Goal: Transaction & Acquisition: Purchase product/service

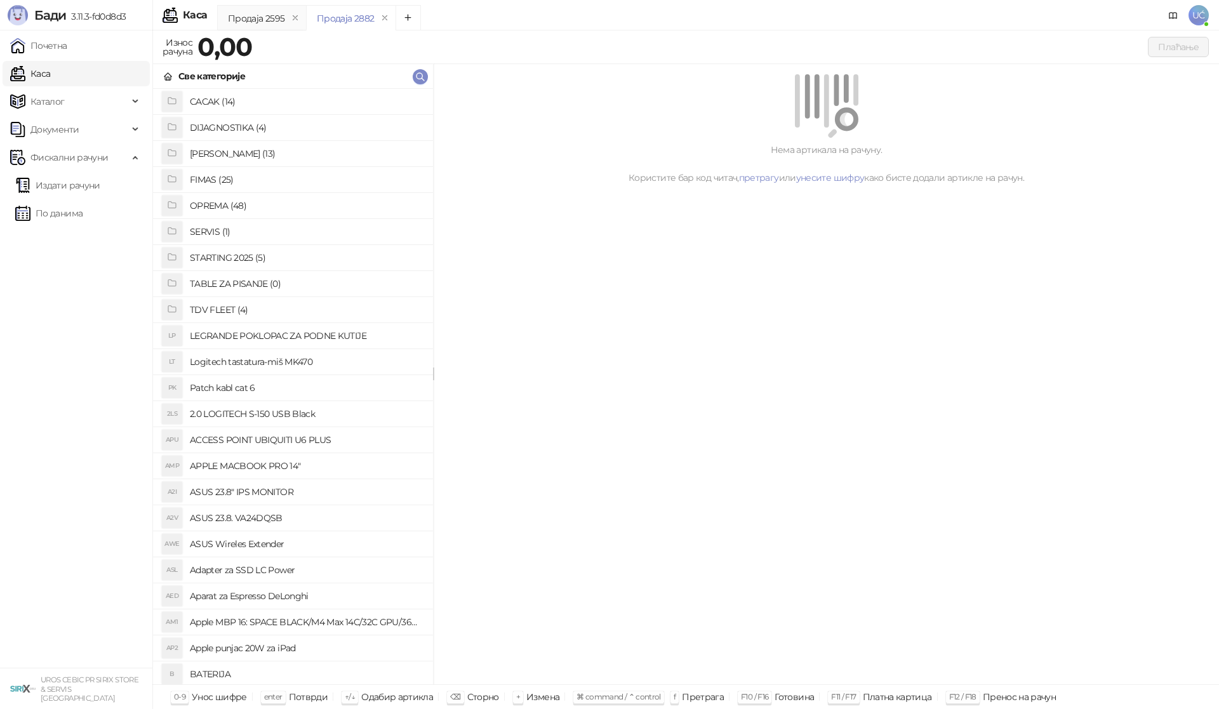
click at [236, 197] on h4 "OPREMA (48)" at bounding box center [306, 206] width 233 height 20
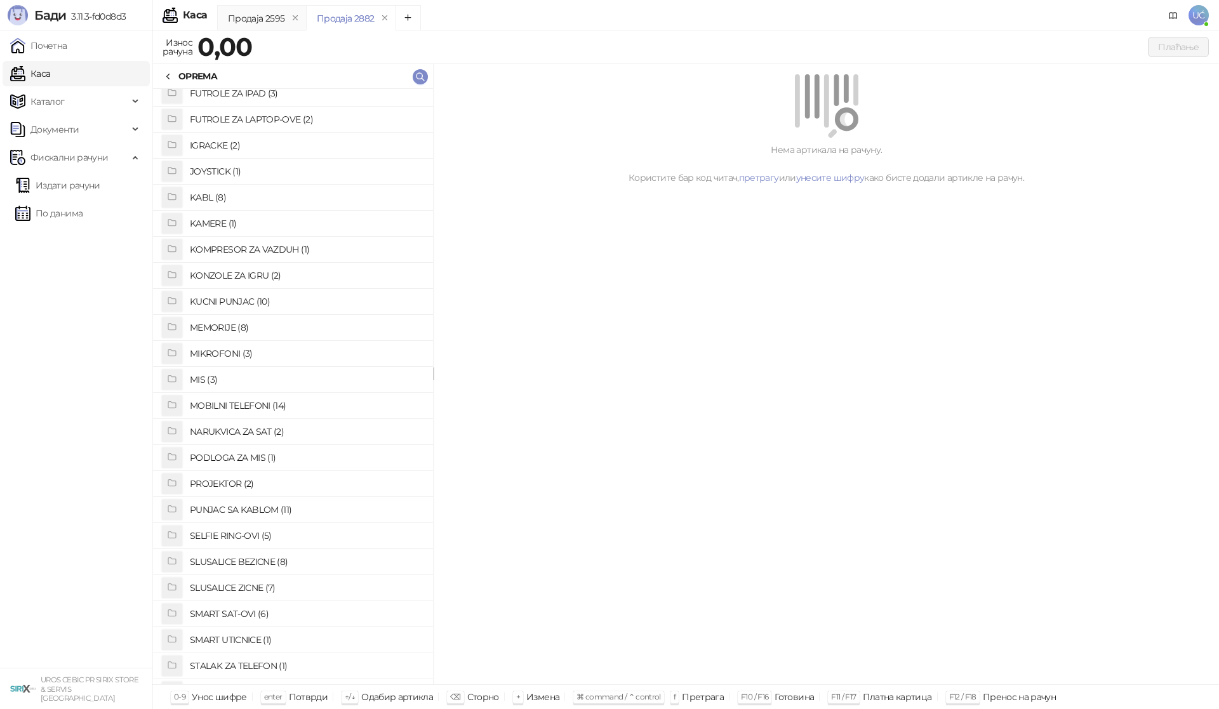
scroll to position [317, 0]
click at [248, 486] on h4 "PUNJAC SA KABLOM (11)" at bounding box center [306, 487] width 233 height 20
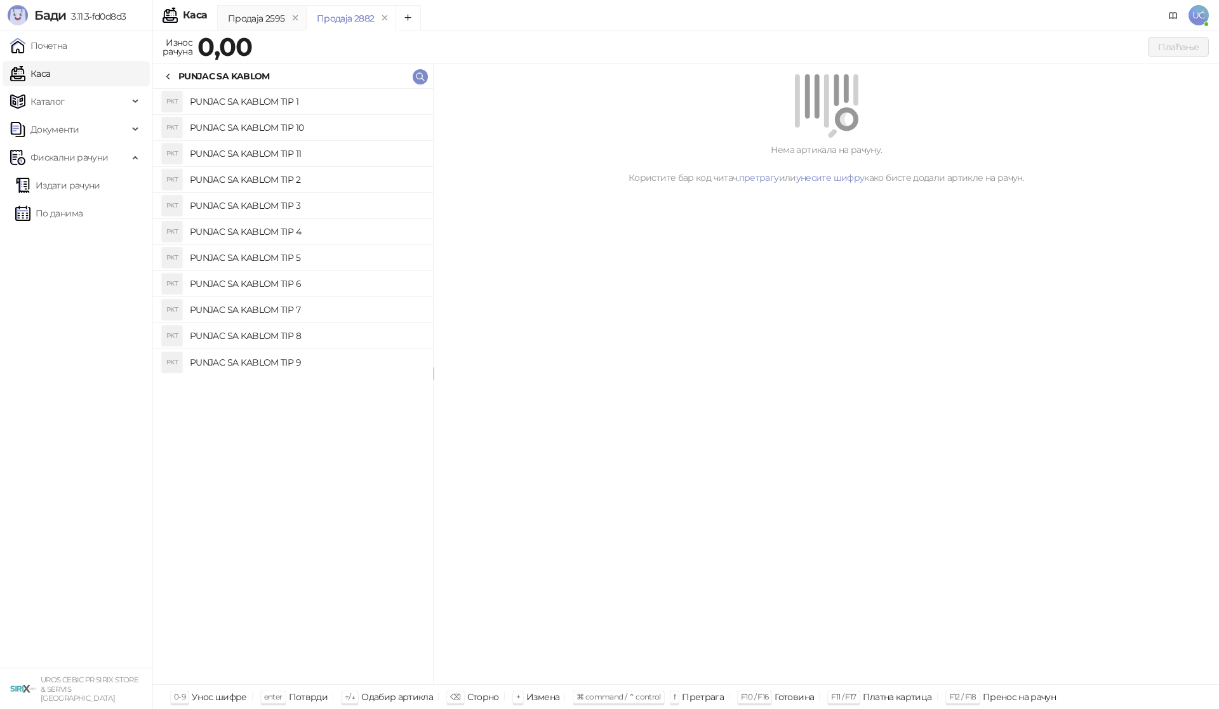
click at [300, 150] on h4 "PUNJAC SA KABLOM TIP 11" at bounding box center [306, 153] width 233 height 20
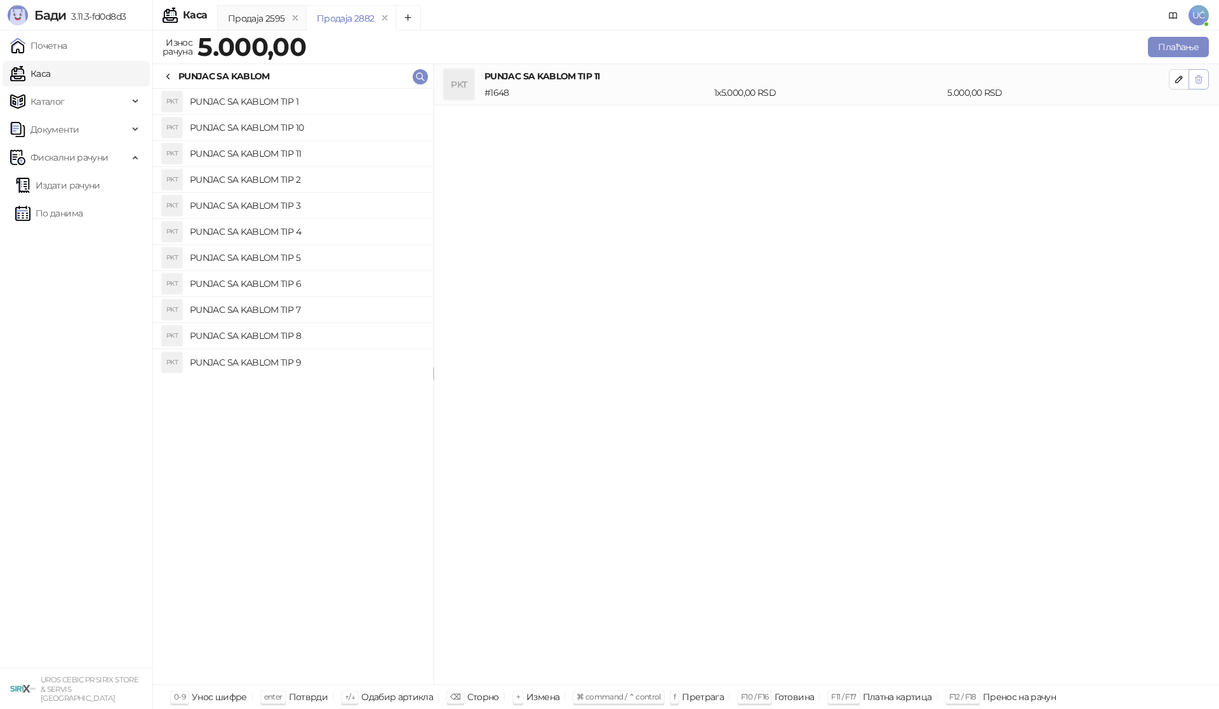
click at [1204, 76] on button "button" at bounding box center [1198, 79] width 20 height 20
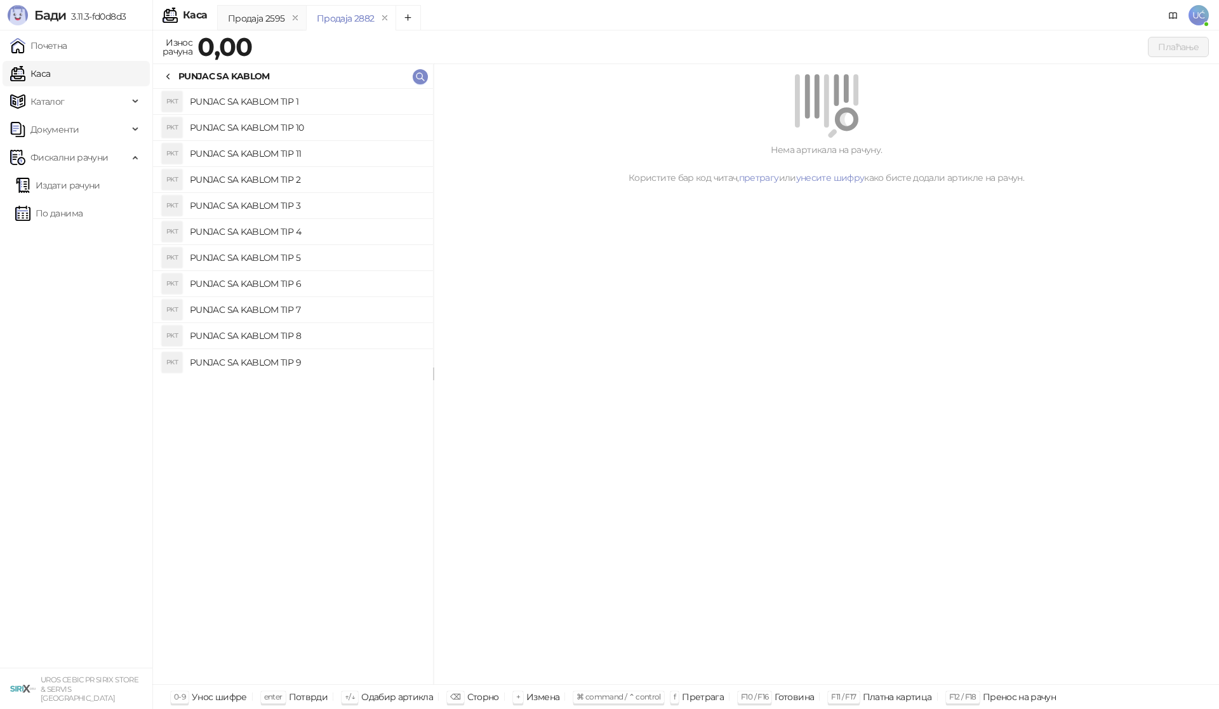
click at [269, 100] on h4 "PUNJAC SA KABLOM TIP 1" at bounding box center [306, 101] width 233 height 20
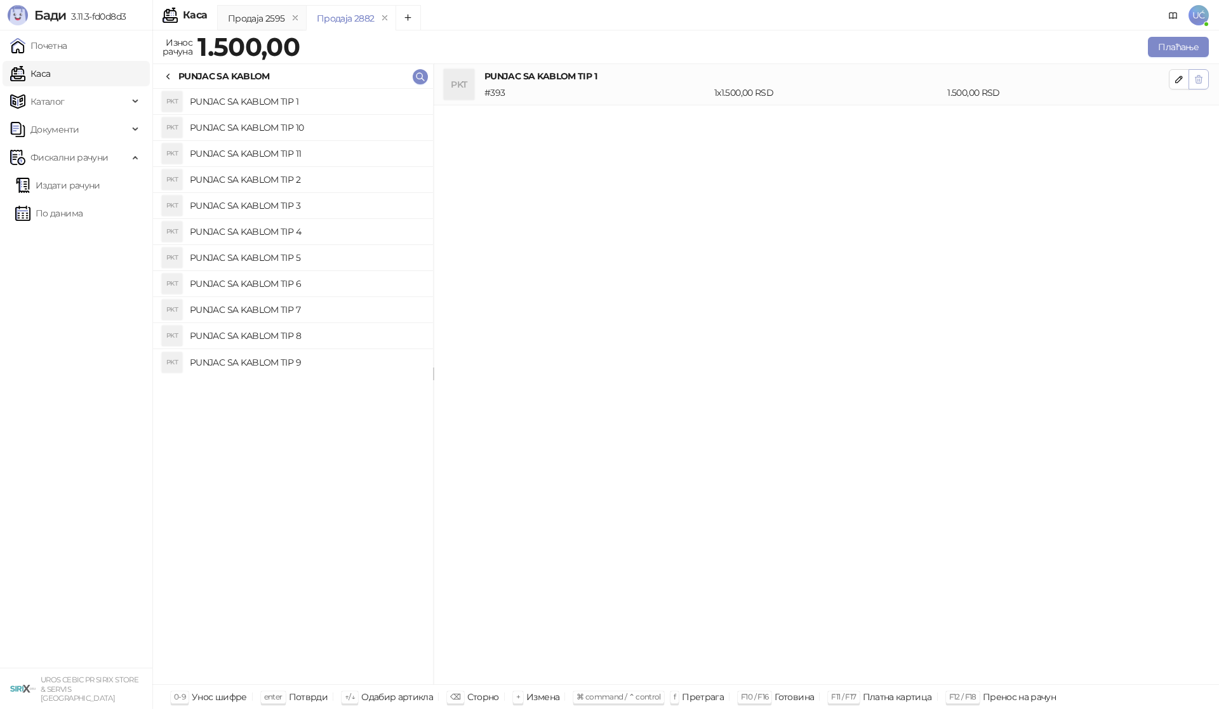
click at [1201, 78] on icon "button" at bounding box center [1198, 80] width 7 height 8
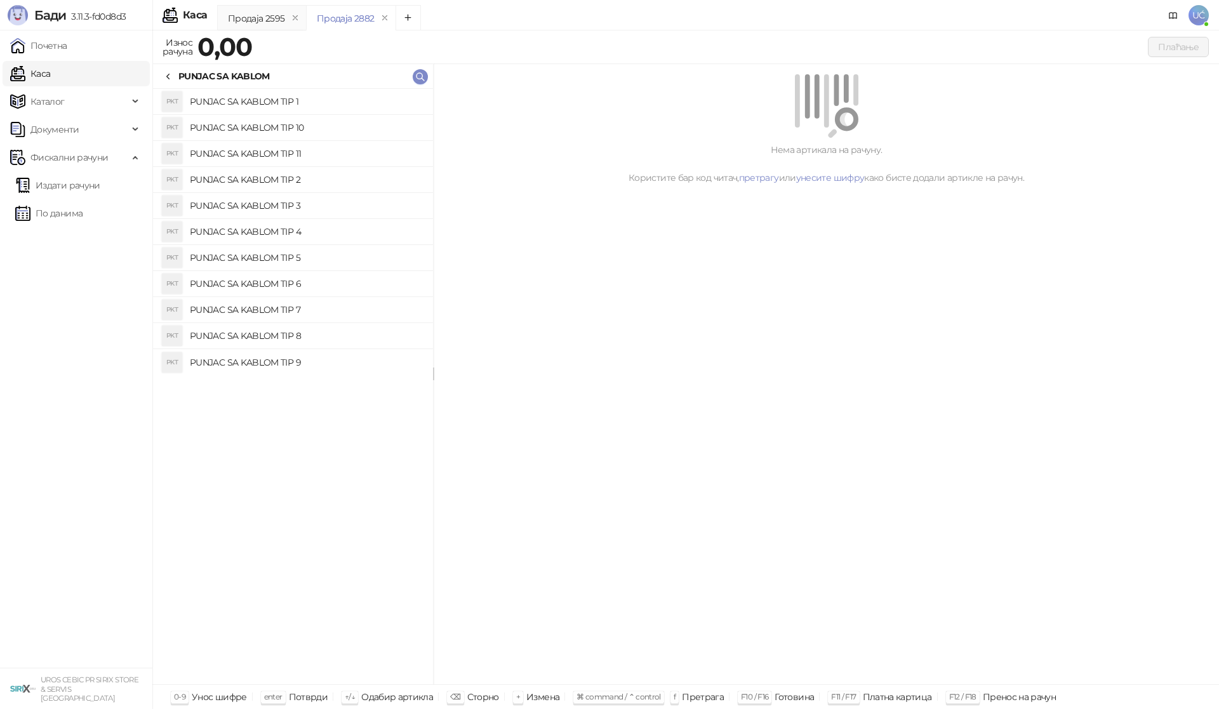
click at [343, 131] on h4 "PUNJAC SA KABLOM TIP 10" at bounding box center [306, 127] width 233 height 20
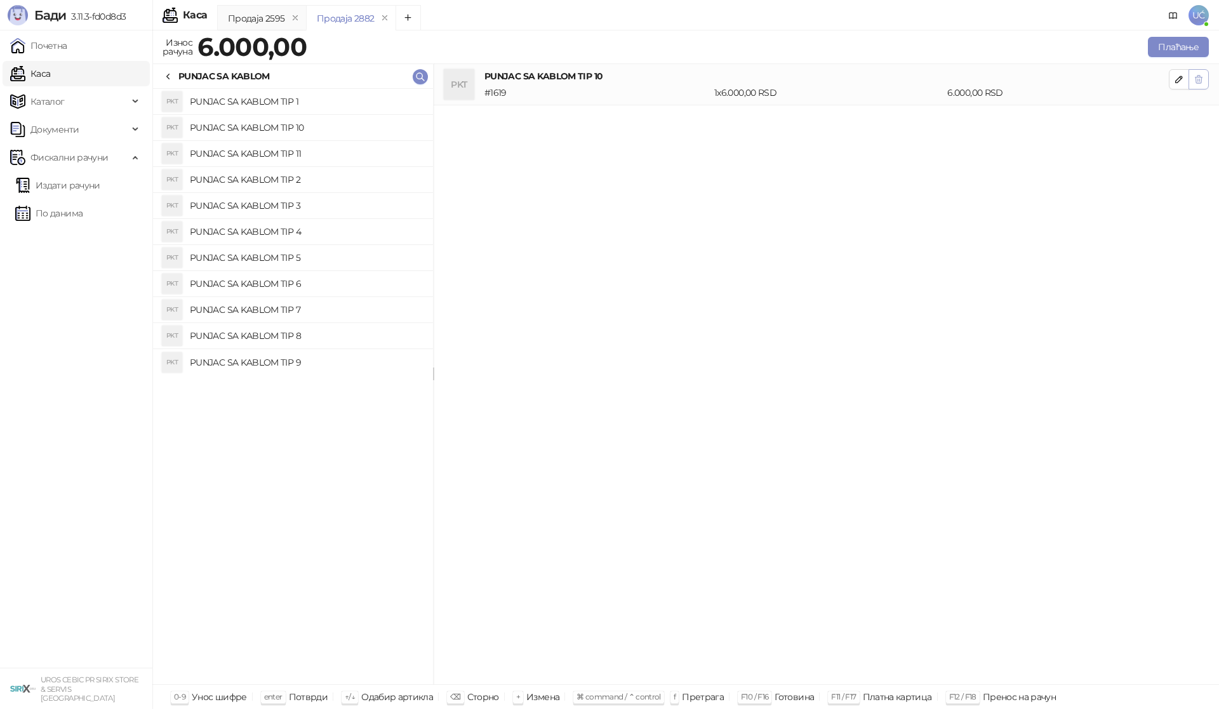
click at [1202, 76] on icon "button" at bounding box center [1199, 79] width 10 height 10
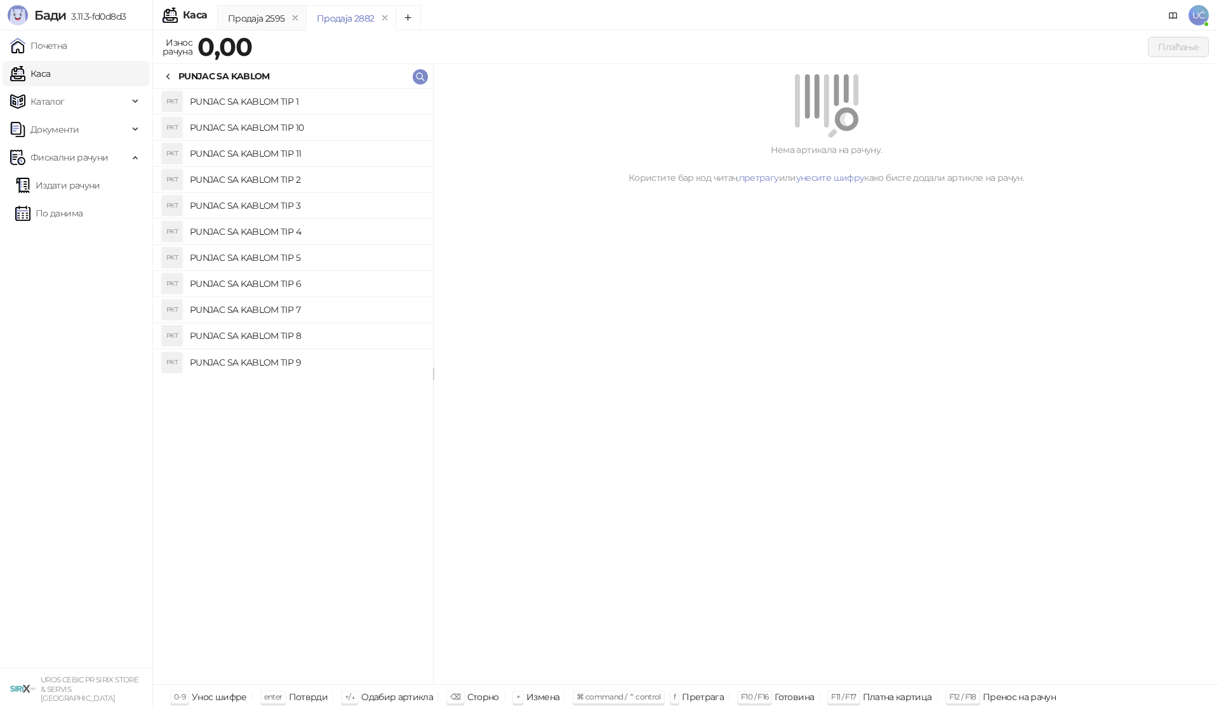
click at [345, 185] on h4 "PUNJAC SA KABLOM TIP 2" at bounding box center [306, 180] width 233 height 20
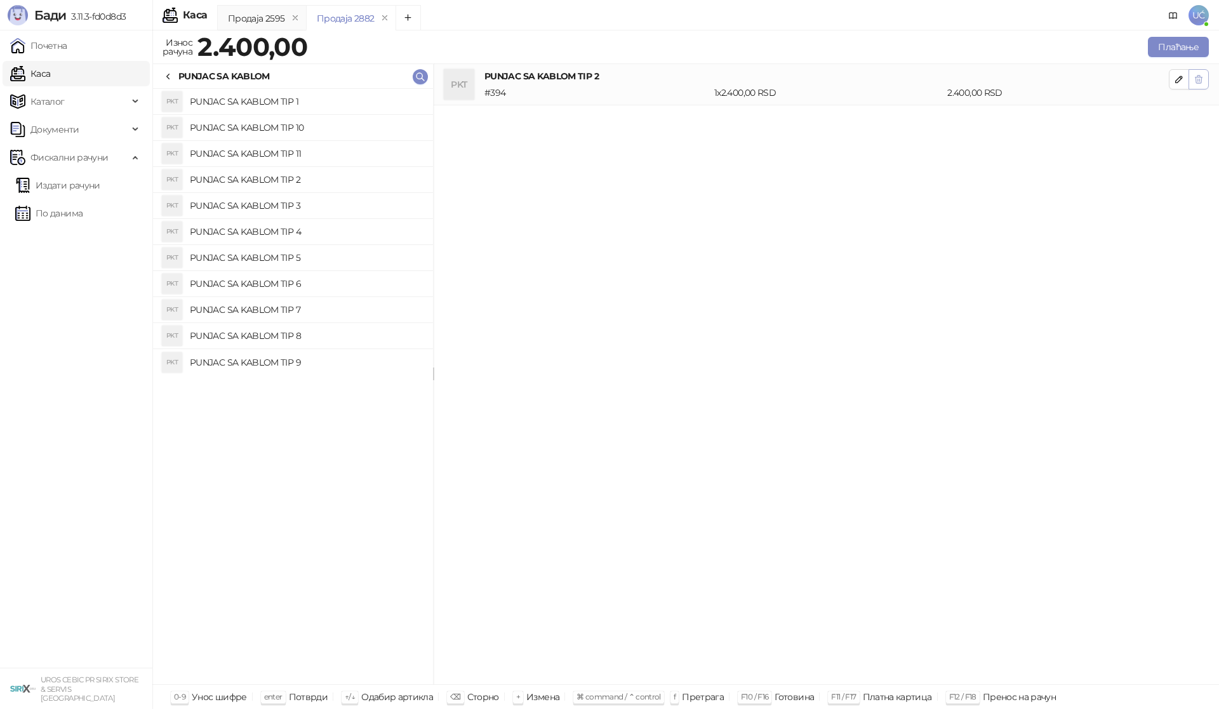
click at [1200, 77] on icon "button" at bounding box center [1198, 80] width 7 height 8
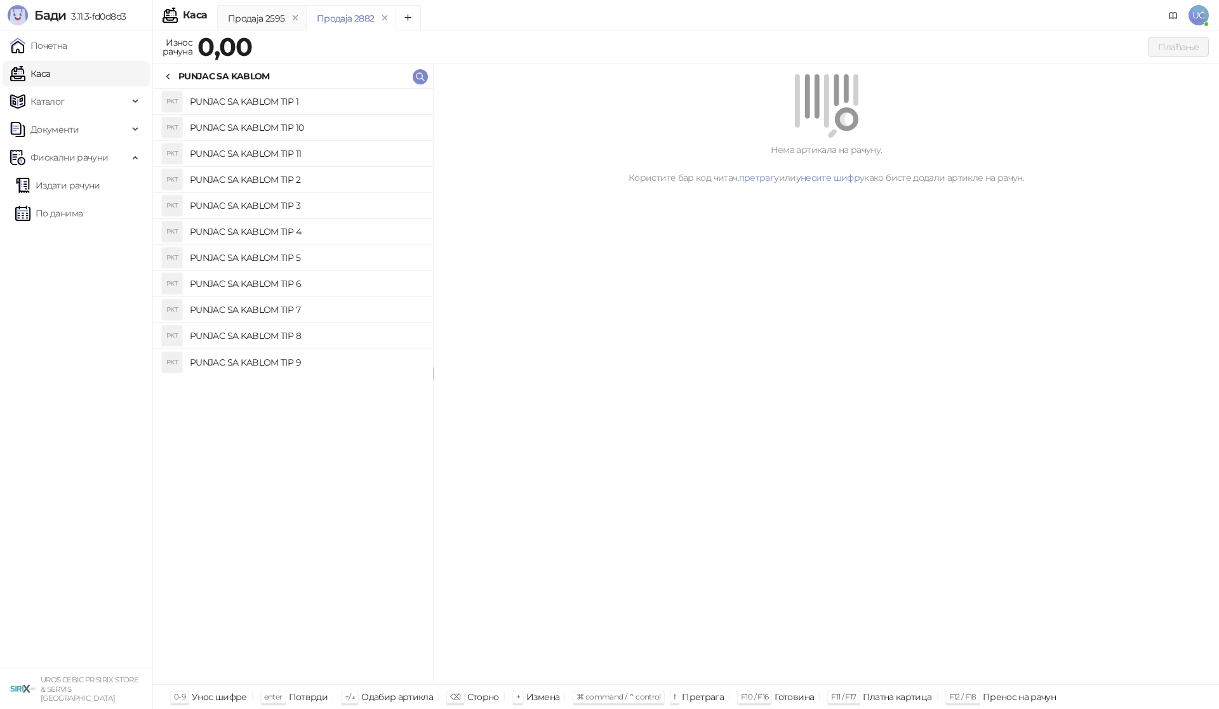
click at [318, 206] on h4 "PUNJAC SA KABLOM TIP 3" at bounding box center [306, 206] width 233 height 20
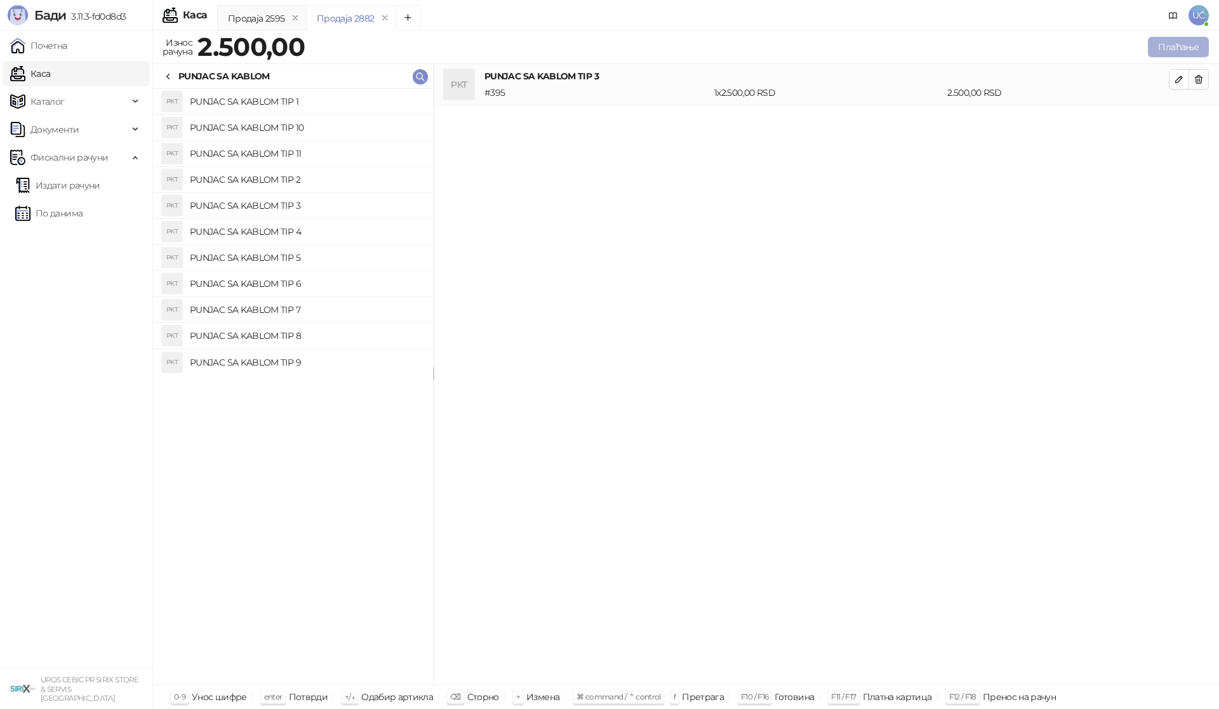
click at [1169, 53] on button "Плаћање" at bounding box center [1178, 47] width 61 height 20
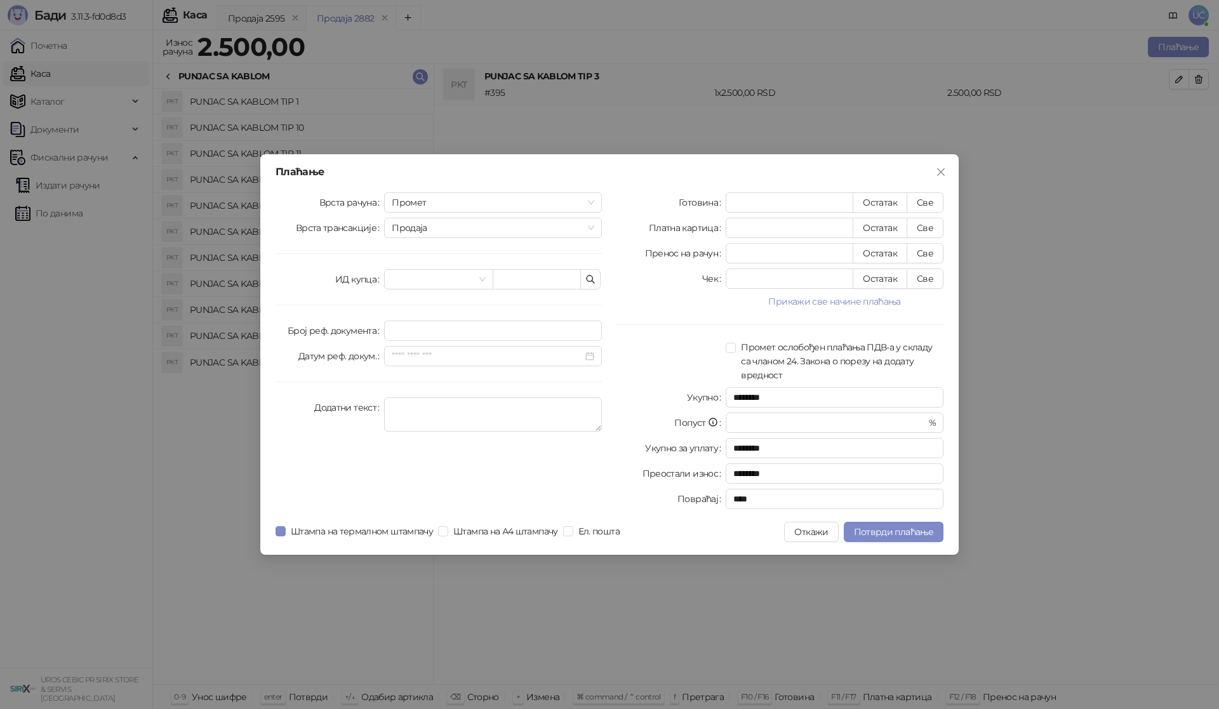
drag, startPoint x: 924, startPoint y: 200, endPoint x: 901, endPoint y: 263, distance: 67.3
click at [921, 204] on button "Све" at bounding box center [925, 202] width 37 height 20
type input "****"
click at [898, 525] on button "Потврди плаћање" at bounding box center [894, 532] width 100 height 20
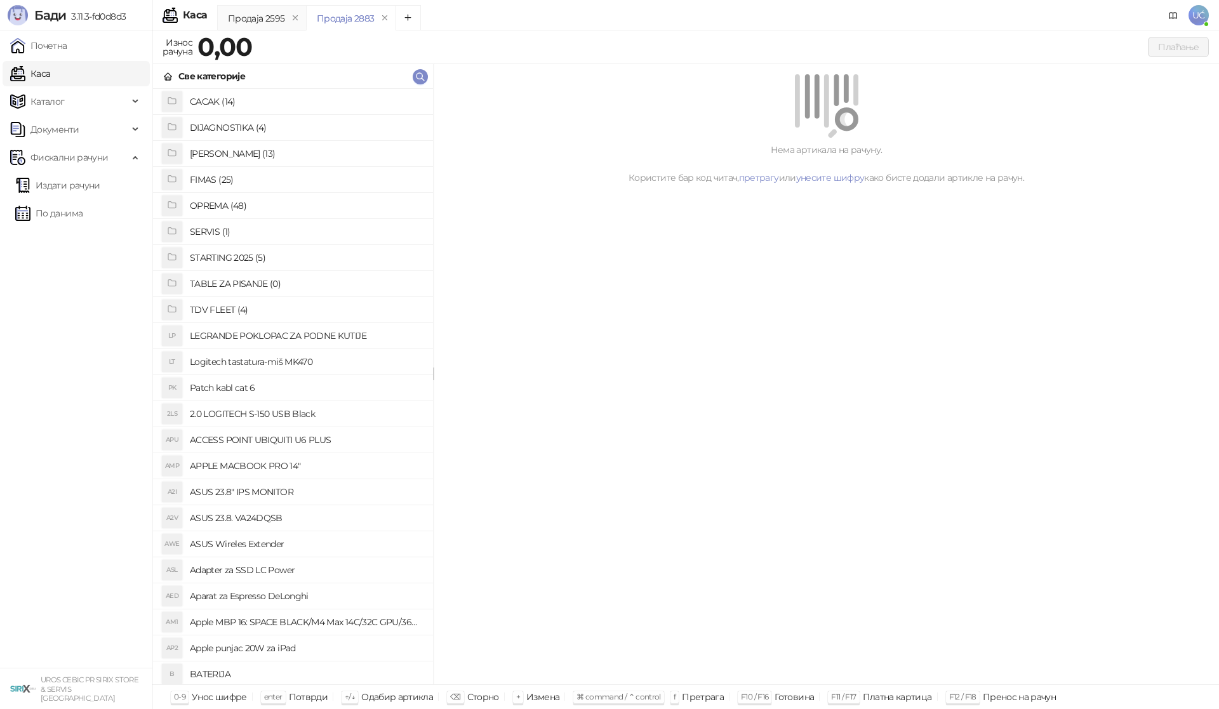
click at [241, 203] on h4 "OPREMA (48)" at bounding box center [306, 206] width 233 height 20
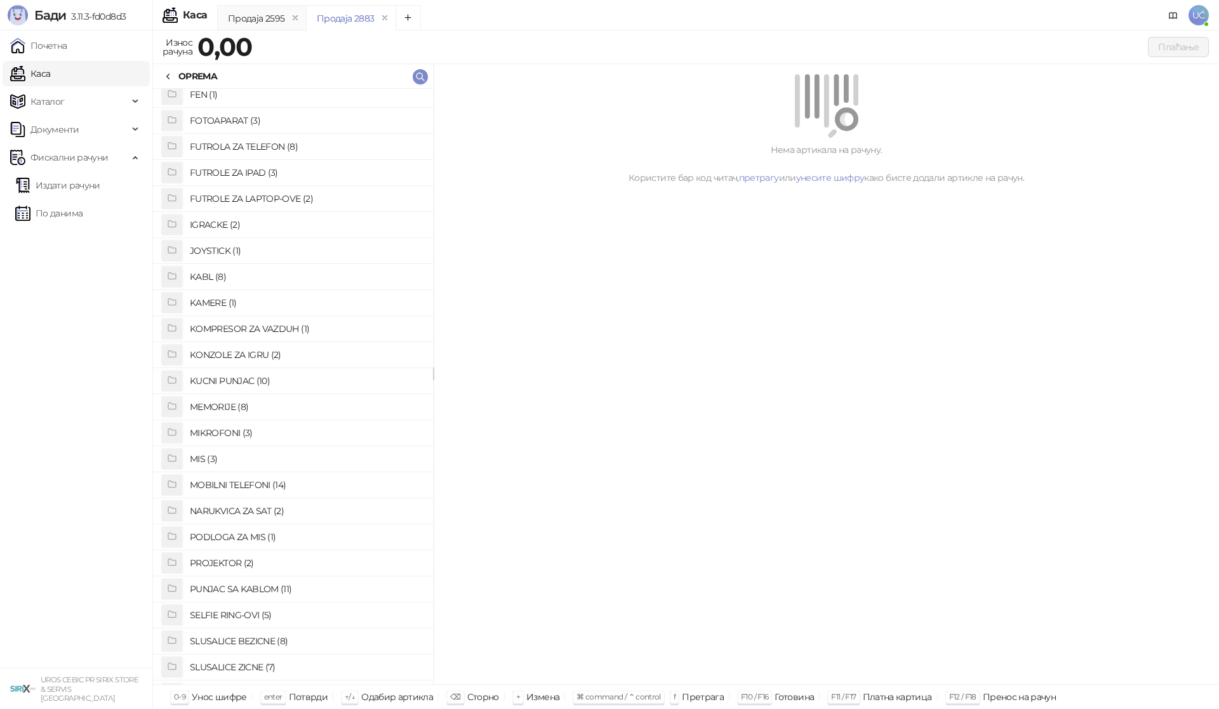
scroll to position [190, 0]
click at [255, 143] on h4 "FOTOAPARAT (3)" at bounding box center [306, 145] width 233 height 20
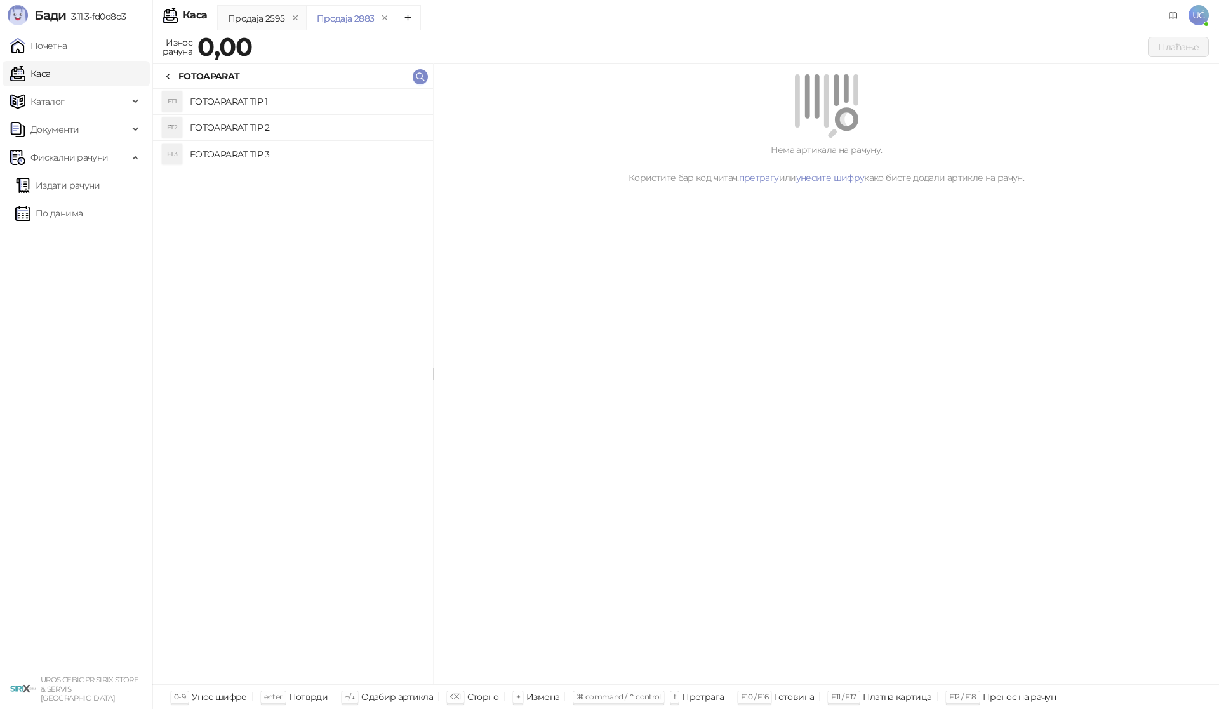
click at [295, 156] on h4 "FOTOAPARAT TIP 3" at bounding box center [306, 154] width 233 height 20
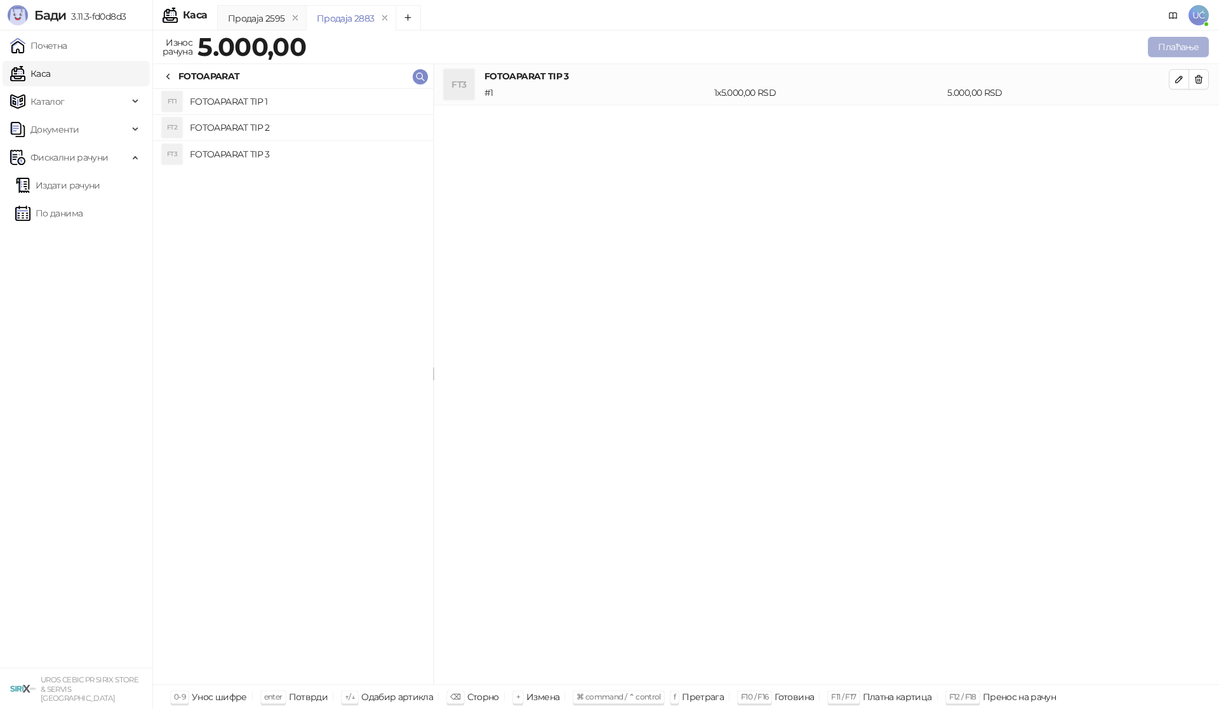
click at [1178, 48] on button "Плаћање" at bounding box center [1178, 47] width 61 height 20
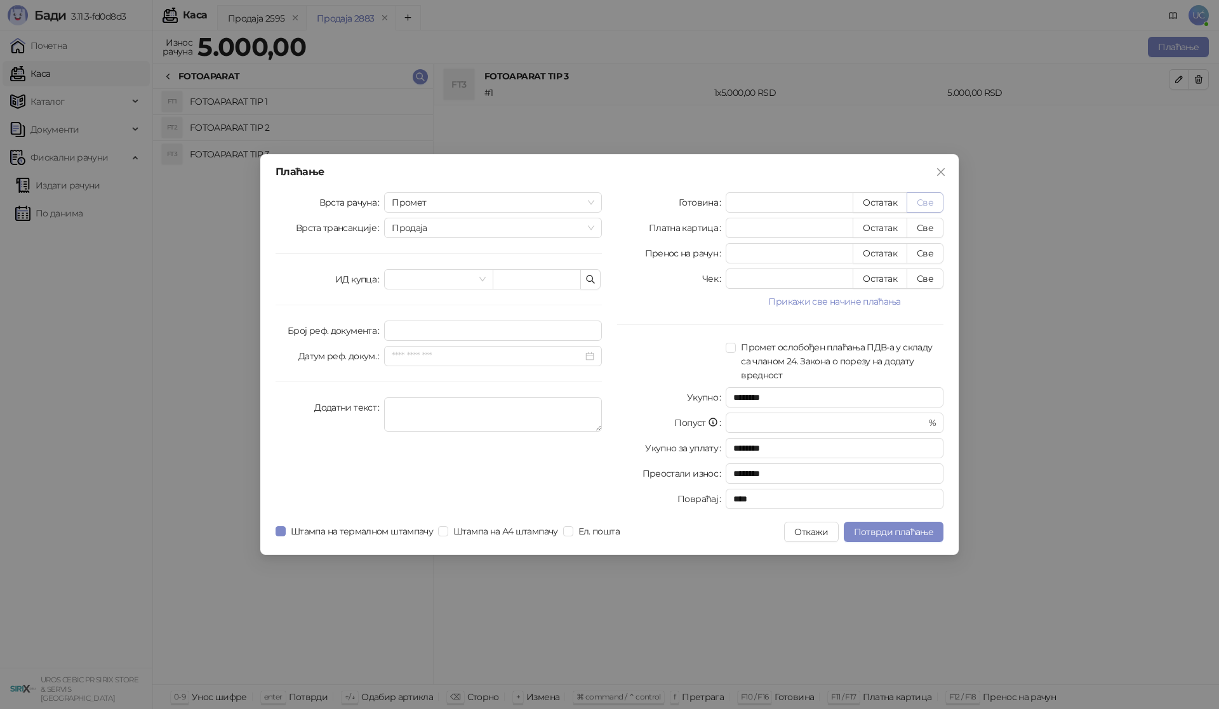
click at [929, 197] on button "Све" at bounding box center [925, 202] width 37 height 20
type input "****"
click at [913, 533] on span "Потврди плаћање" at bounding box center [893, 531] width 79 height 11
